Goal: Task Accomplishment & Management: Complete application form

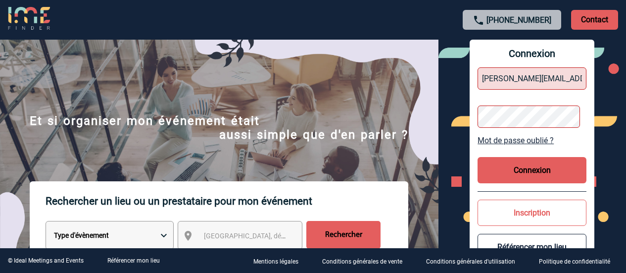
scroll to position [99, 0]
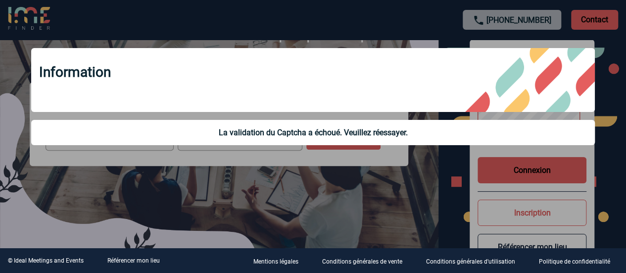
click at [555, 170] on div at bounding box center [313, 136] width 626 height 273
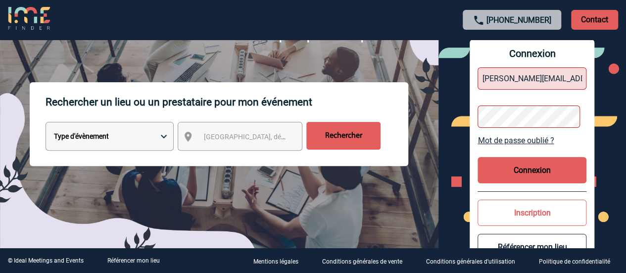
click at [573, 76] on input "[PERSON_NAME][EMAIL_ADDRESS][PERSON_NAME][DOMAIN_NAME]" at bounding box center [532, 78] width 109 height 22
drag, startPoint x: 485, startPoint y: 77, endPoint x: 627, endPoint y: 67, distance: 142.4
click at [626, 67] on html "[PHONE_NUMBER] Contact Contact Nouveau design de votre page d'accueil IME Finde…" at bounding box center [313, 37] width 626 height 273
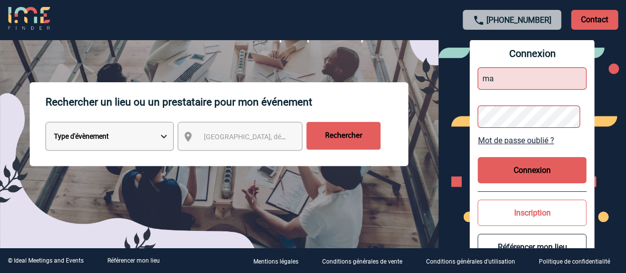
type input "m"
click at [525, 84] on input "text" at bounding box center [532, 78] width 109 height 22
paste input "[PERSON_NAME] [PERSON_NAME] <[EMAIL_ADDRESS][DOMAIN_NAME]>"
type input "[PERSON_NAME] [PERSON_NAME] <[EMAIL_ADDRESS][DOMAIN_NAME]>"
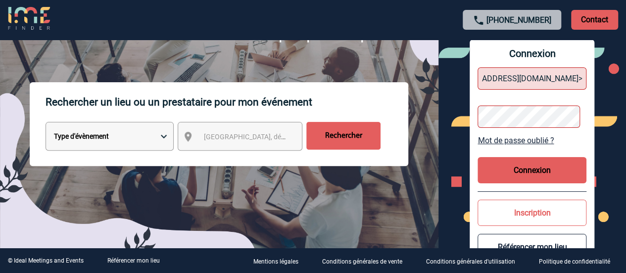
scroll to position [0, 0]
click at [553, 161] on button "Connexion" at bounding box center [532, 170] width 109 height 26
click at [529, 173] on button "Connexion" at bounding box center [532, 170] width 109 height 26
click at [453, 118] on div "Connexion [PERSON_NAME] [PERSON_NAME] <[EMAIL_ADDRESS][DOMAIN_NAME]> Mot de pas…" at bounding box center [533, 156] width 188 height 232
click at [556, 174] on button "Connexion" at bounding box center [532, 170] width 109 height 26
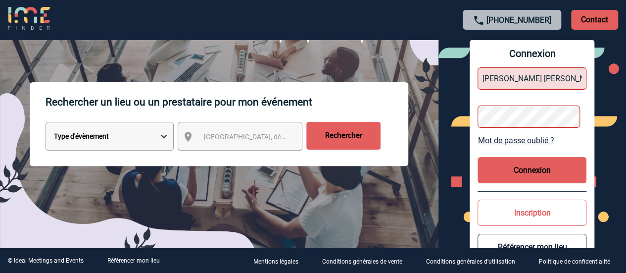
click at [517, 182] on button "Connexion" at bounding box center [532, 170] width 109 height 26
click at [518, 173] on button "Connexion" at bounding box center [532, 170] width 109 height 26
click at [460, 120] on div "Connexion [PERSON_NAME] [PERSON_NAME] <[EMAIL_ADDRESS][DOMAIN_NAME]> Mot de pas…" at bounding box center [533, 156] width 188 height 232
click at [550, 165] on button "Connexion" at bounding box center [532, 170] width 109 height 26
click at [560, 76] on input "[PERSON_NAME] [PERSON_NAME] <[EMAIL_ADDRESS][DOMAIN_NAME]>" at bounding box center [532, 78] width 109 height 22
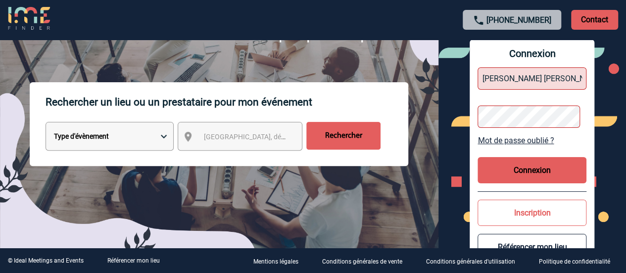
click at [559, 79] on input "[PERSON_NAME] [PERSON_NAME] <[EMAIL_ADDRESS][DOMAIN_NAME]>" at bounding box center [532, 78] width 109 height 22
drag, startPoint x: 567, startPoint y: 79, endPoint x: 633, endPoint y: 74, distance: 66.1
click at [626, 74] on html "[PHONE_NUMBER] Contact Contact Nouveau design de votre page d'accueil IME Finde…" at bounding box center [313, 37] width 626 height 273
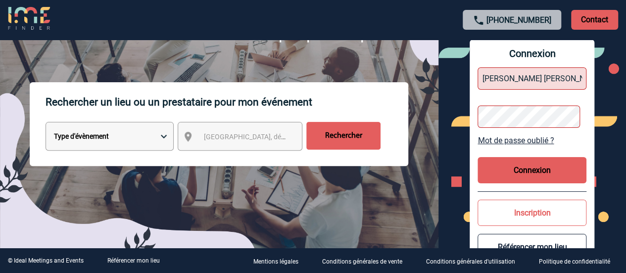
click at [535, 170] on button "Connexion" at bounding box center [532, 170] width 109 height 26
click at [524, 167] on button "Connexion" at bounding box center [532, 170] width 109 height 26
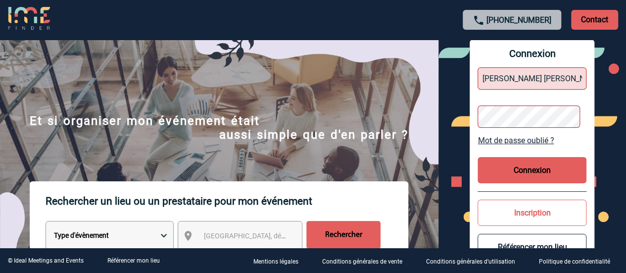
click at [541, 80] on input "[PERSON_NAME] [PERSON_NAME] <[EMAIL_ADDRESS][DOMAIN_NAME]>" at bounding box center [532, 78] width 109 height 22
click at [541, 76] on input "[PERSON_NAME] [PERSON_NAME] <[EMAIL_ADDRESS][DOMAIN_NAME]>" at bounding box center [532, 78] width 109 height 22
drag, startPoint x: 485, startPoint y: 78, endPoint x: 633, endPoint y: 72, distance: 148.1
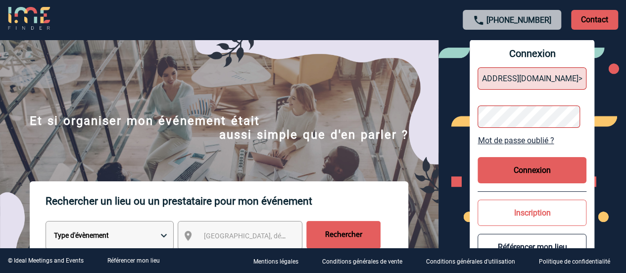
click at [626, 73] on html "[PHONE_NUMBER] Contact Contact Nouveau design de votre page d'accueil IME Finde…" at bounding box center [313, 136] width 626 height 273
type input "M"
type input "m"
